Goal: Book appointment/travel/reservation

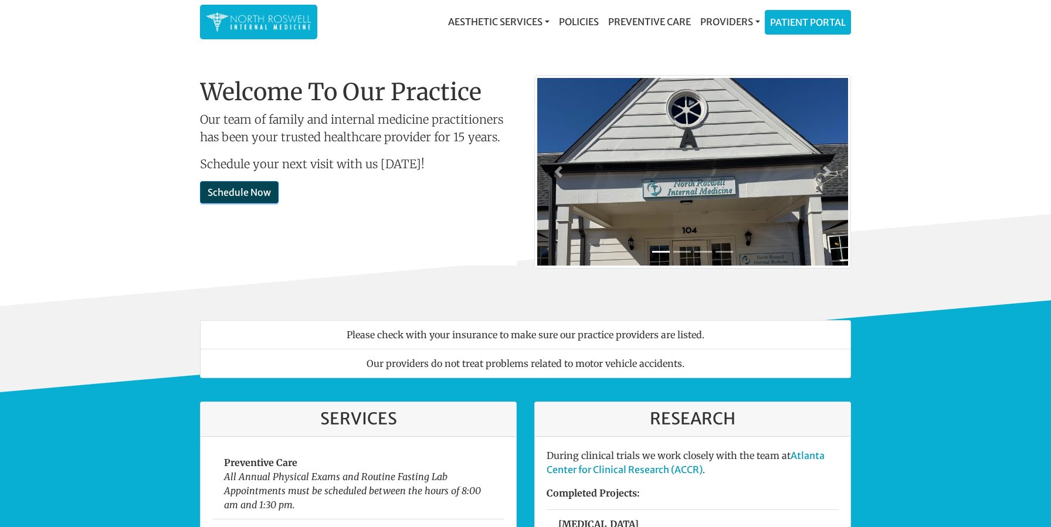
click at [263, 196] on link "Schedule Now" at bounding box center [239, 192] width 79 height 22
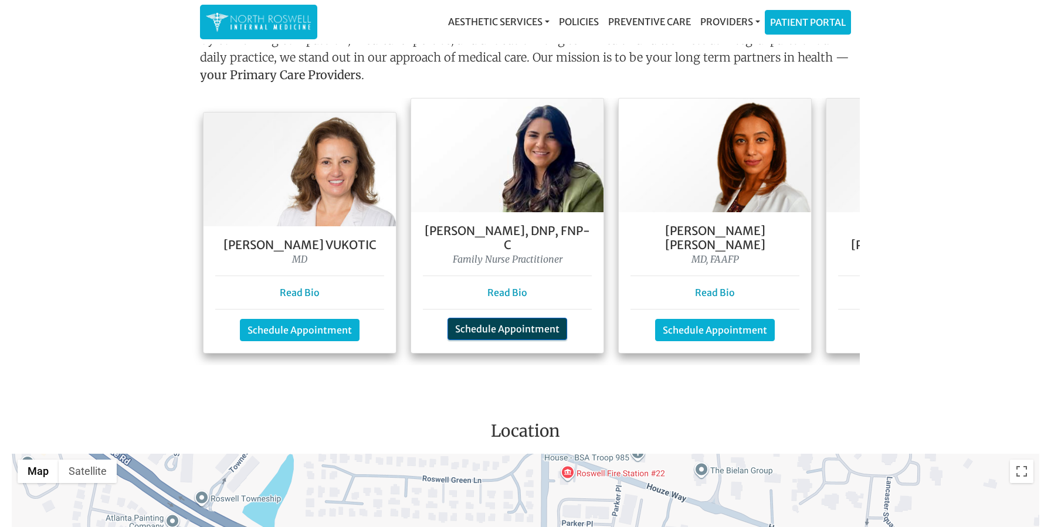
scroll to position [1023, 0]
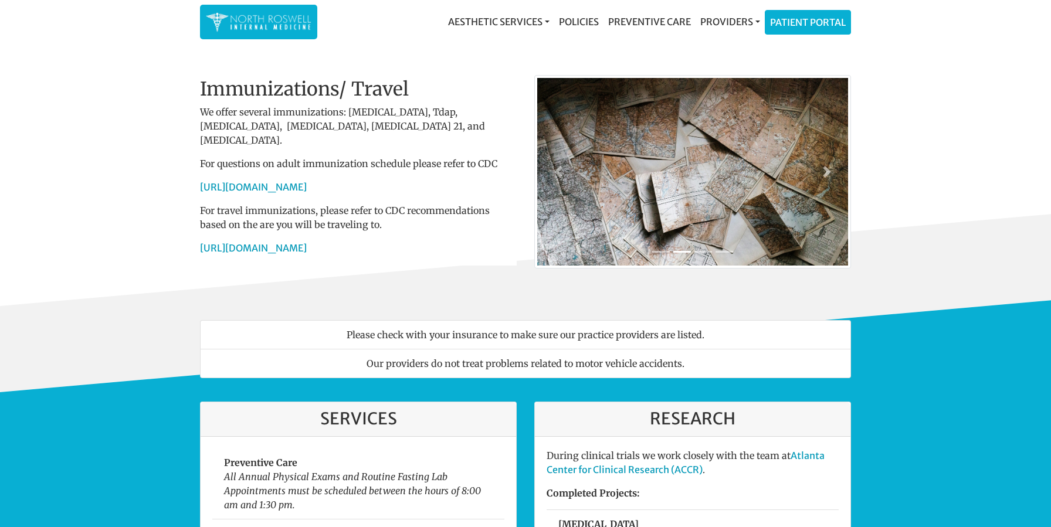
click at [233, 203] on p "For travel immunizations, please refer to CDC recommendations based on the are …" at bounding box center [358, 217] width 317 height 28
click at [223, 291] on div "Welcome To Our Practice Our team of family and internal medicine practitioners …" at bounding box center [358, 190] width 334 height 225
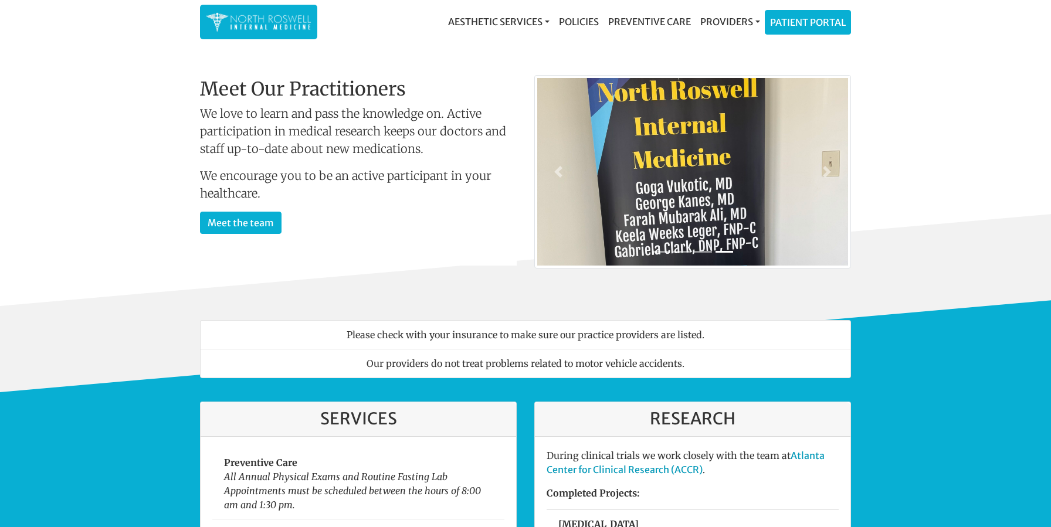
click at [295, 26] on img at bounding box center [259, 22] width 106 height 23
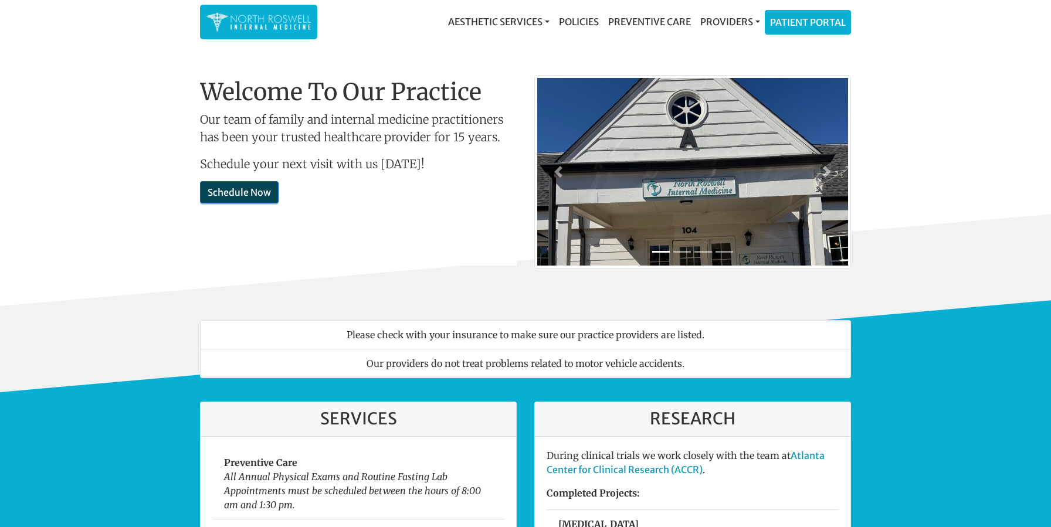
click at [243, 199] on link "Schedule Now" at bounding box center [239, 192] width 79 height 22
click at [279, 193] on p "Schedule Now" at bounding box center [358, 193] width 317 height 22
click at [256, 182] on div "Welcome To Our Practice Our team of family and internal medicine practitioners …" at bounding box center [358, 172] width 317 height 188
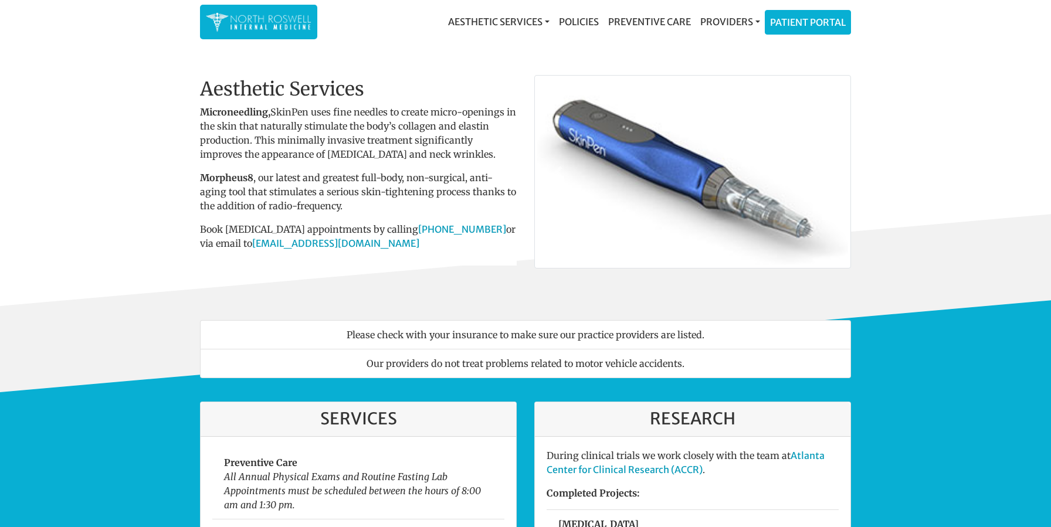
click at [268, 28] on img at bounding box center [259, 22] width 106 height 23
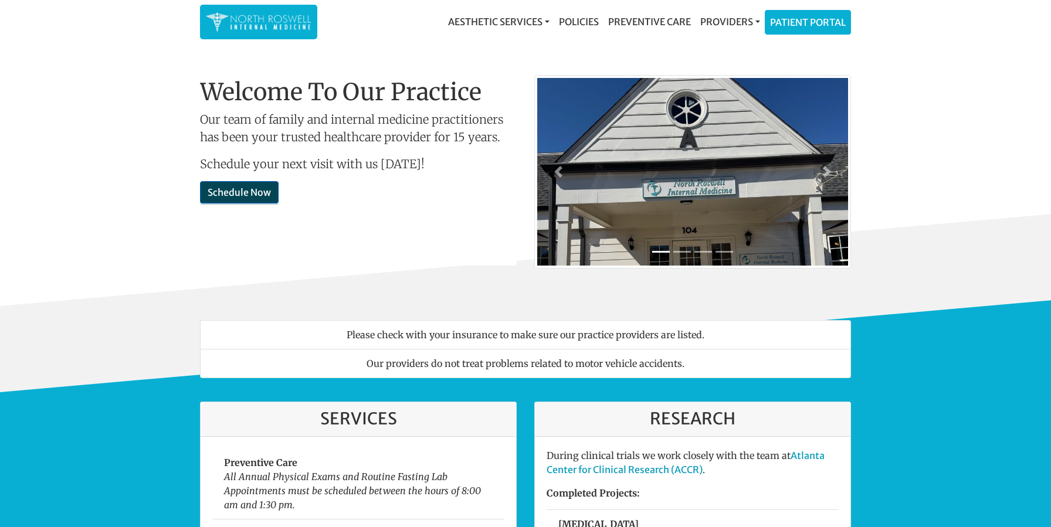
click at [250, 191] on link "Schedule Now" at bounding box center [239, 192] width 79 height 22
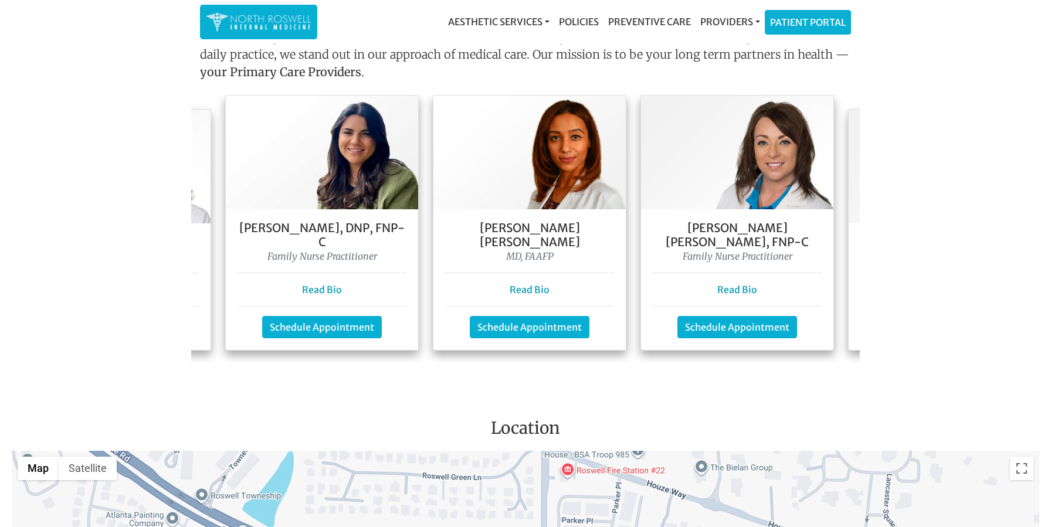
scroll to position [0, 387]
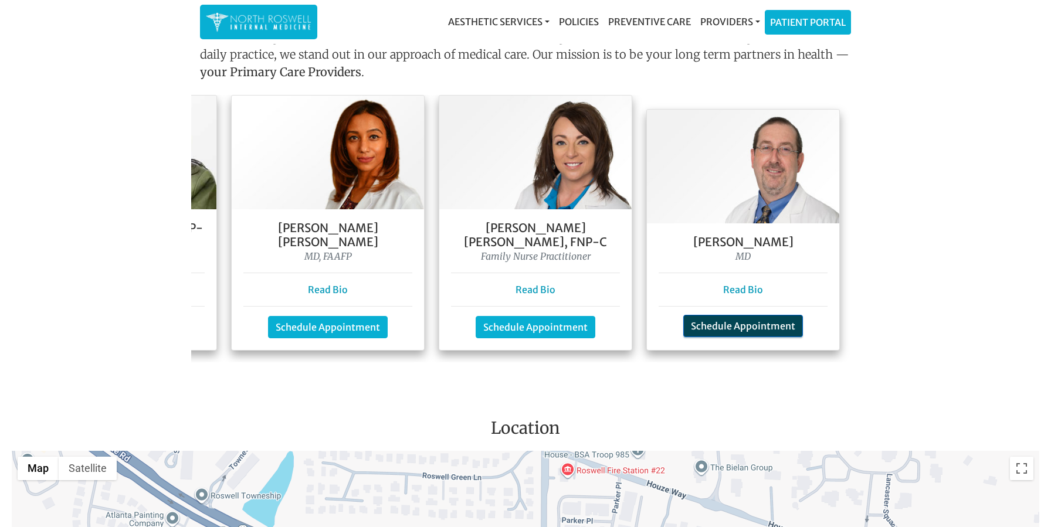
click at [719, 317] on link "Schedule Appointment" at bounding box center [743, 326] width 120 height 22
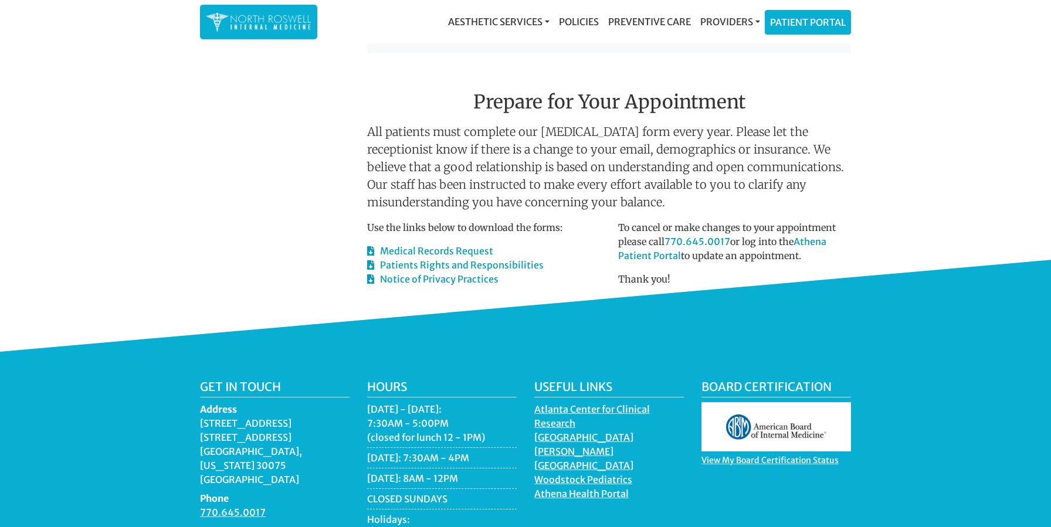
scroll to position [565, 0]
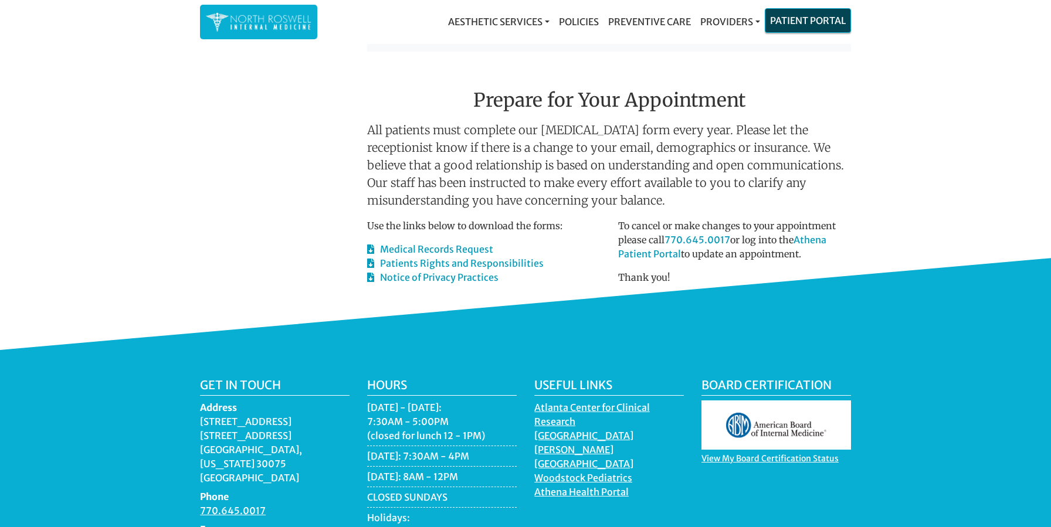
click at [812, 28] on link "Patient Portal" at bounding box center [807, 20] width 85 height 23
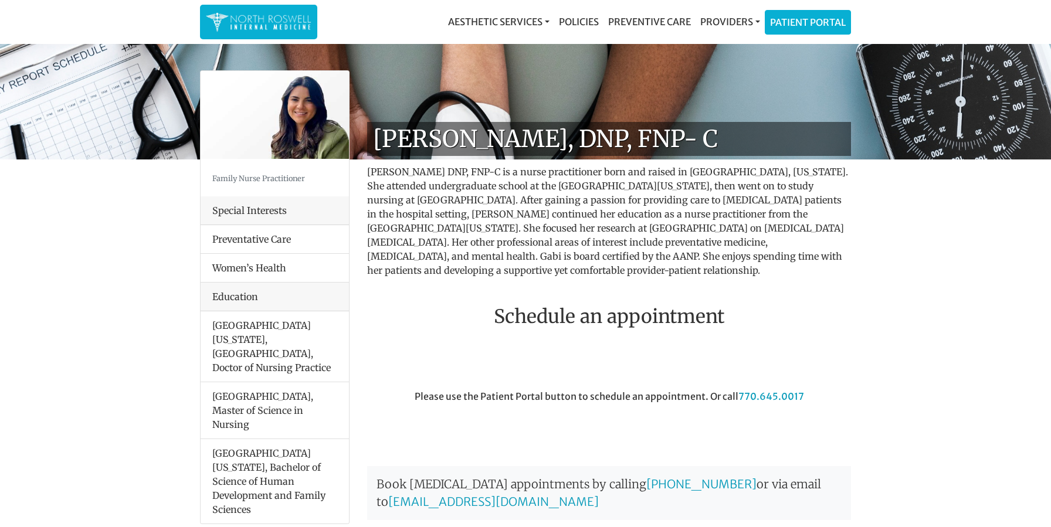
click at [264, 109] on img at bounding box center [275, 115] width 148 height 88
